Goal: Information Seeking & Learning: Learn about a topic

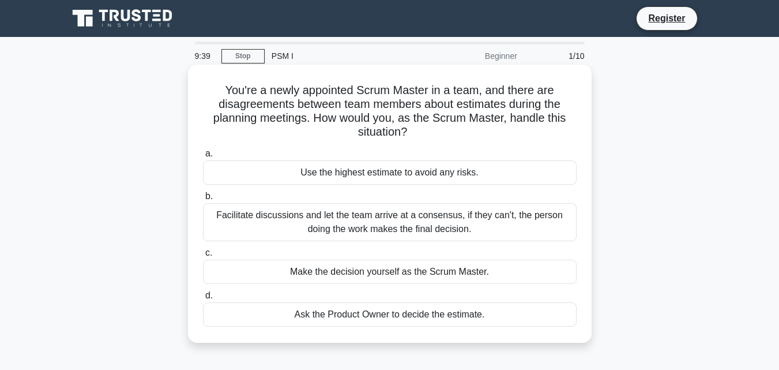
click at [555, 218] on div "Facilitate discussions and let the team arrive at a consensus, if they can't, t…" at bounding box center [390, 222] width 374 height 38
click at [203, 200] on input "b. Facilitate discussions and let the team arrive at a consensus, if they can't…" at bounding box center [203, 196] width 0 height 7
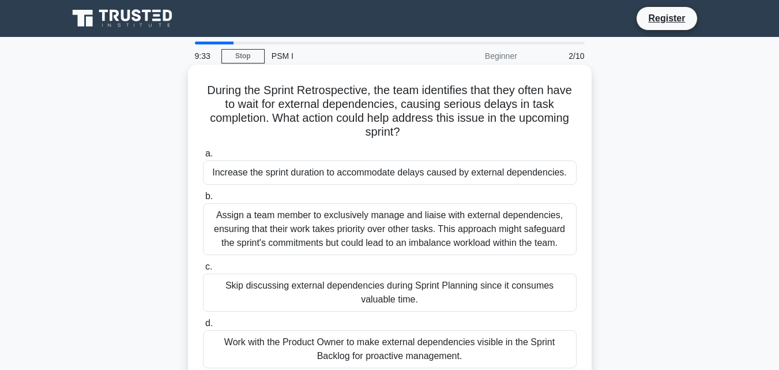
click at [525, 215] on div "Assign a team member to exclusively manage and liaise with external dependencie…" at bounding box center [390, 229] width 374 height 52
click at [203, 200] on input "b. Assign a team member to exclusively manage and liaise with external dependen…" at bounding box center [203, 196] width 0 height 7
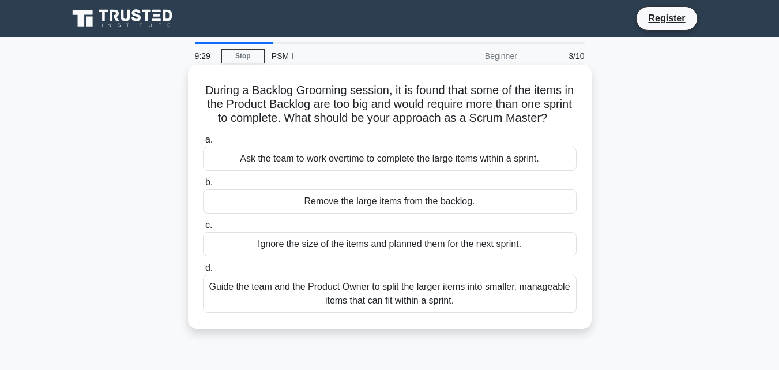
click at [521, 303] on div "Guide the team and the Product Owner to split the larger items into smaller, ma…" at bounding box center [390, 293] width 374 height 38
click at [203, 272] on input "d. Guide the team and the Product Owner to split the larger items into smaller,…" at bounding box center [203, 267] width 0 height 7
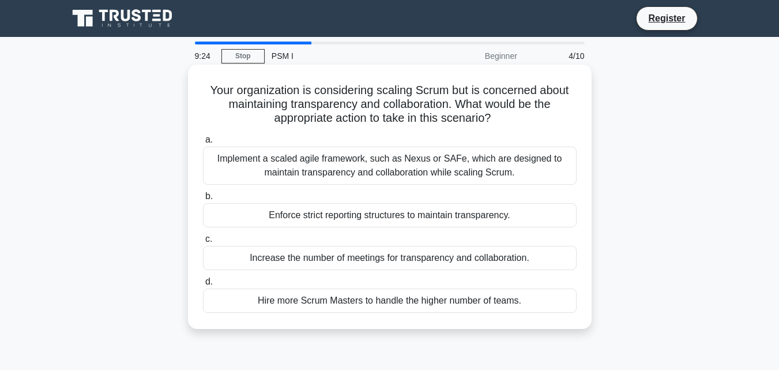
click at [456, 173] on div "Implement a scaled agile framework, such as Nexus or SAFe, which are designed t…" at bounding box center [390, 165] width 374 height 38
click at [203, 144] on input "a. Implement a scaled agile framework, such as Nexus or SAFe, which are designe…" at bounding box center [203, 139] width 0 height 7
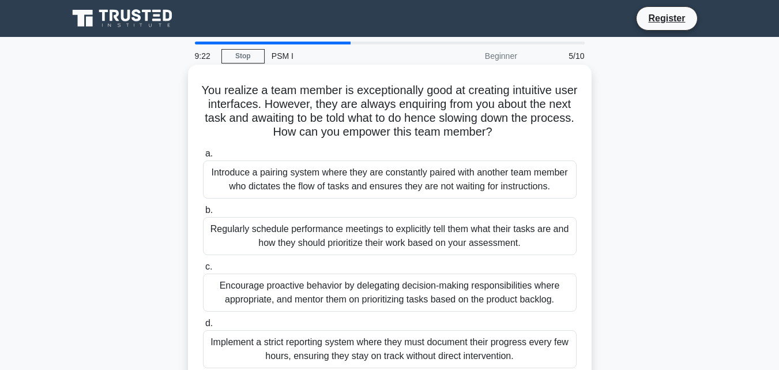
click at [454, 251] on div "Regularly schedule performance meetings to explicitly tell them what their task…" at bounding box center [390, 236] width 374 height 38
click at [203, 214] on input "b. Regularly schedule performance meetings to explicitly tell them what their t…" at bounding box center [203, 209] width 0 height 7
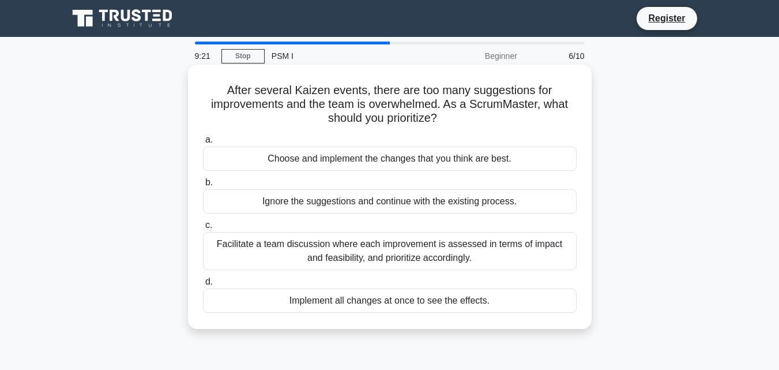
click at [449, 237] on div "Facilitate a team discussion where each improvement is assessed in terms of imp…" at bounding box center [390, 251] width 374 height 38
click at [203, 229] on input "c. Facilitate a team discussion where each improvement is assessed in terms of …" at bounding box center [203, 224] width 0 height 7
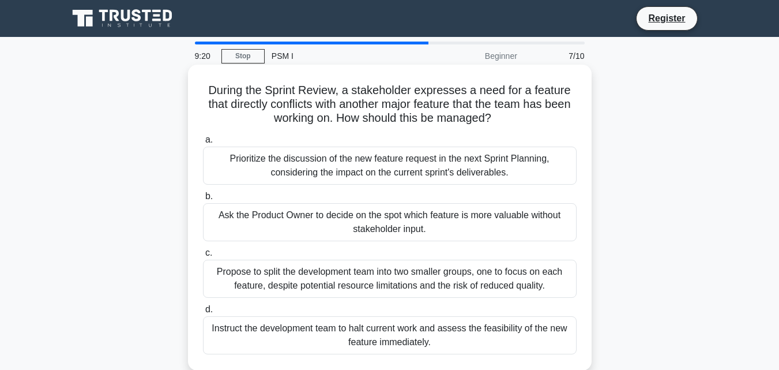
click at [450, 273] on div "Propose to split the development team into two smaller groups, one to focus on …" at bounding box center [390, 278] width 374 height 38
click at [203, 257] on input "c. Propose to split the development team into two smaller groups, one to focus …" at bounding box center [203, 252] width 0 height 7
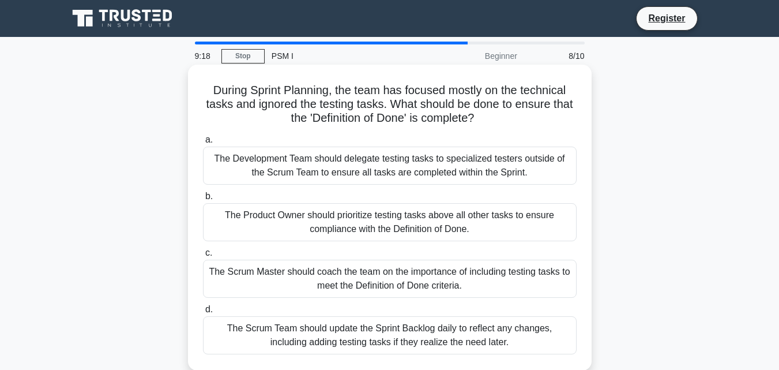
click at [458, 349] on div "The Scrum Team should update the Sprint Backlog daily to reflect any changes, i…" at bounding box center [390, 335] width 374 height 38
click at [203, 313] on input "d. The Scrum Team should update the Sprint Backlog daily to reflect any changes…" at bounding box center [203, 309] width 0 height 7
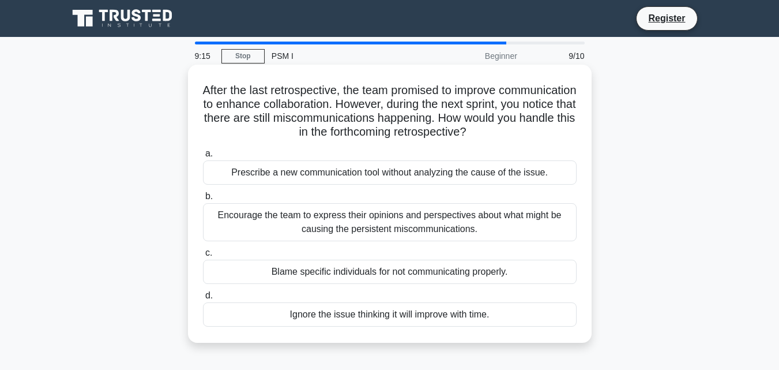
click at [428, 224] on div "Encourage the team to express their opinions and perspectives about what might …" at bounding box center [390, 222] width 374 height 38
click at [203, 200] on input "b. Encourage the team to express their opinions and perspectives about what mig…" at bounding box center [203, 196] width 0 height 7
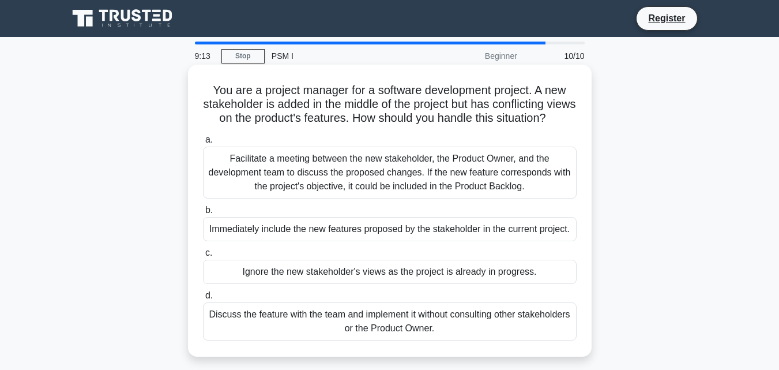
click at [432, 188] on div "Facilitate a meeting between the new stakeholder, the Product Owner, and the de…" at bounding box center [390, 172] width 374 height 52
click at [203, 144] on input "a. Facilitate a meeting between the new stakeholder, the Product Owner, and the…" at bounding box center [203, 139] width 0 height 7
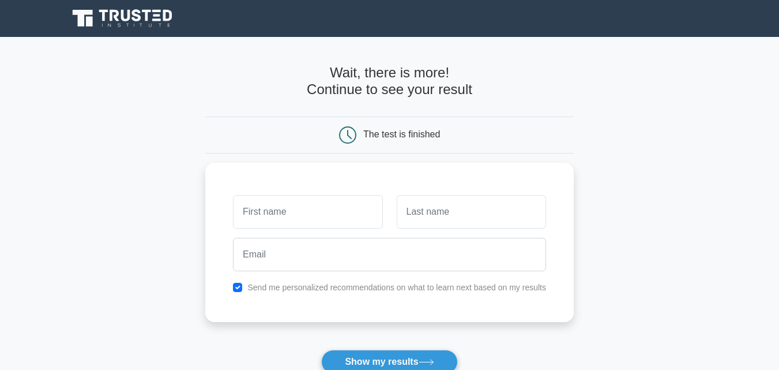
scroll to position [210, 0]
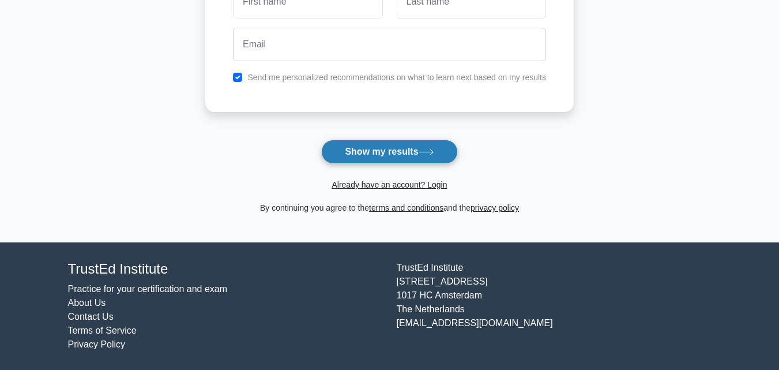
click at [426, 149] on icon at bounding box center [427, 152] width 16 height 6
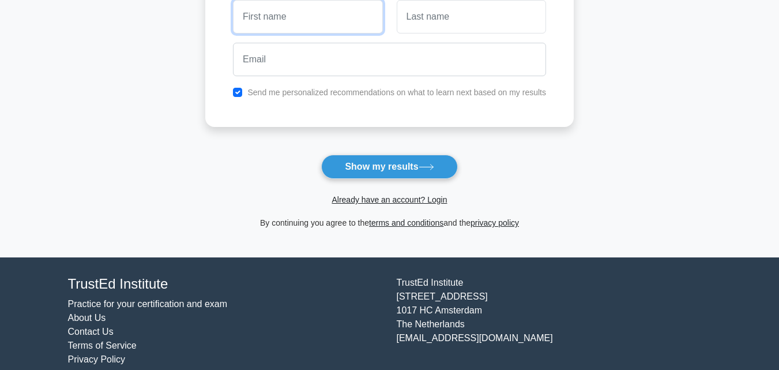
scroll to position [0, 0]
